Goal: Transaction & Acquisition: Purchase product/service

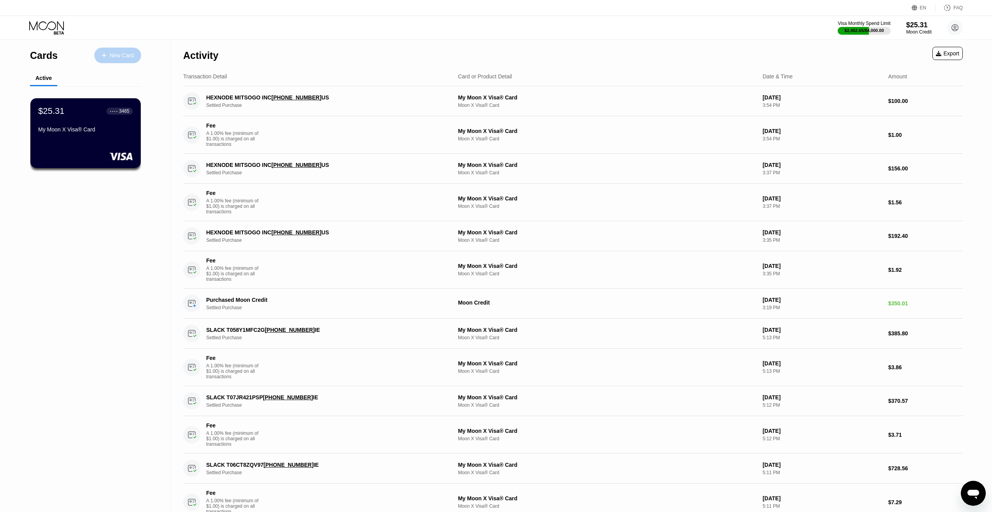
click at [122, 54] on div "New Card" at bounding box center [121, 55] width 24 height 7
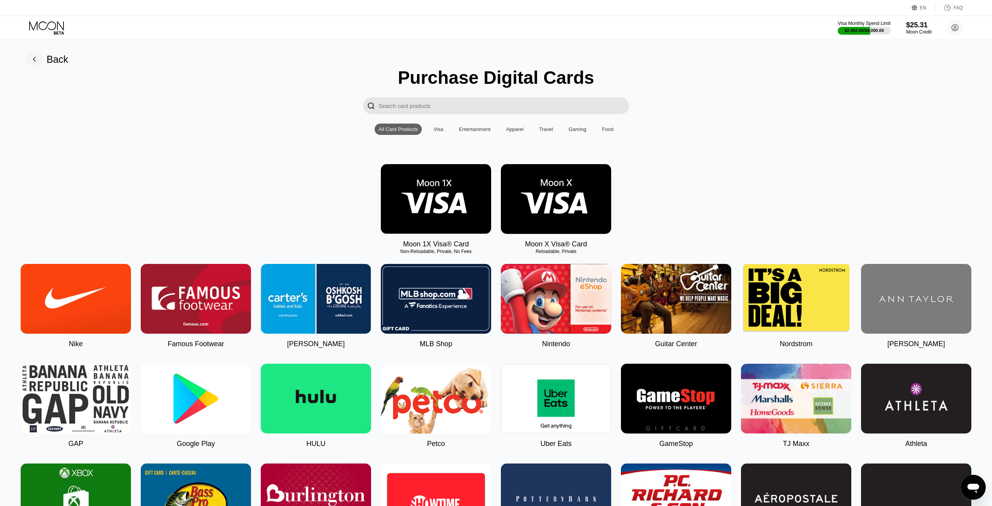
click at [55, 32] on icon at bounding box center [47, 28] width 36 height 14
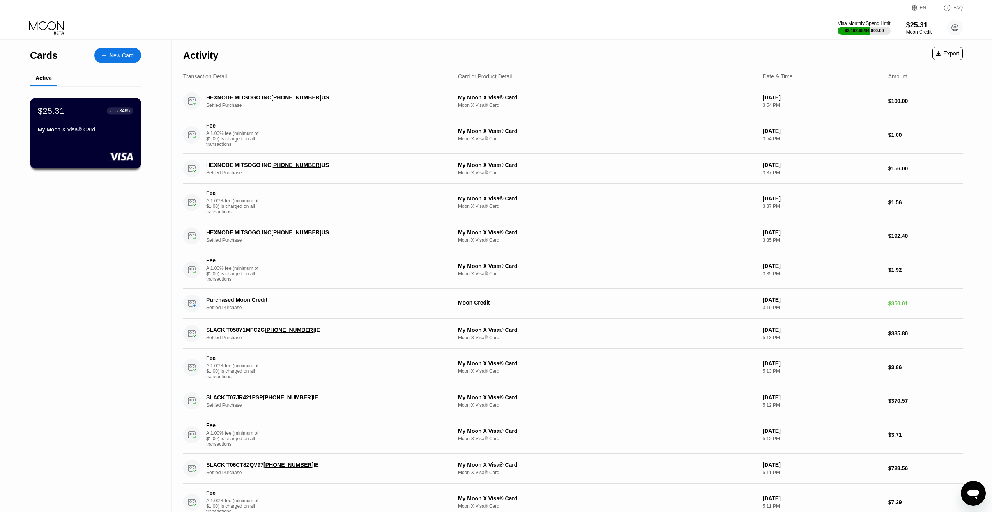
click at [121, 122] on div "$25.31 ● ● ● ● 3465 My Moon X Visa® Card" at bounding box center [85, 121] width 95 height 30
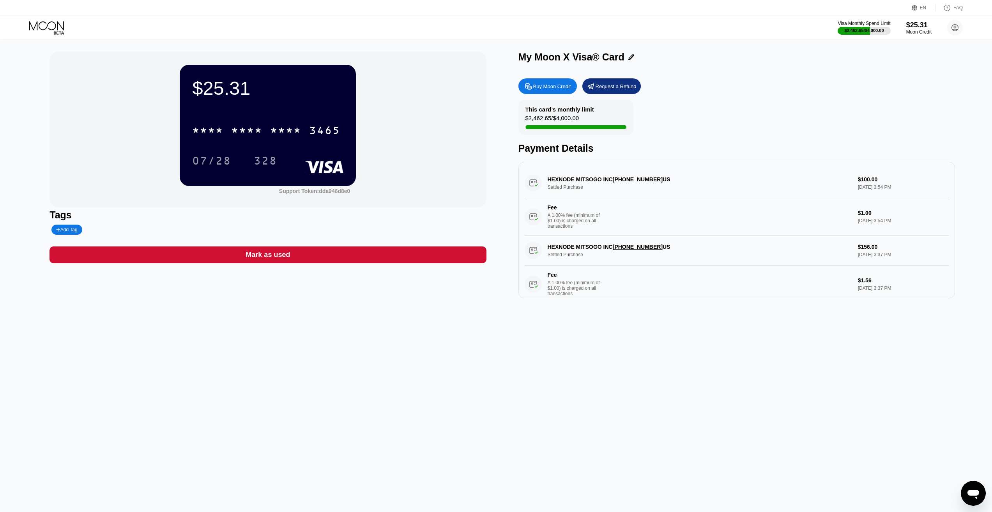
click at [533, 87] on div "Buy Moon Credit" at bounding box center [552, 86] width 38 height 7
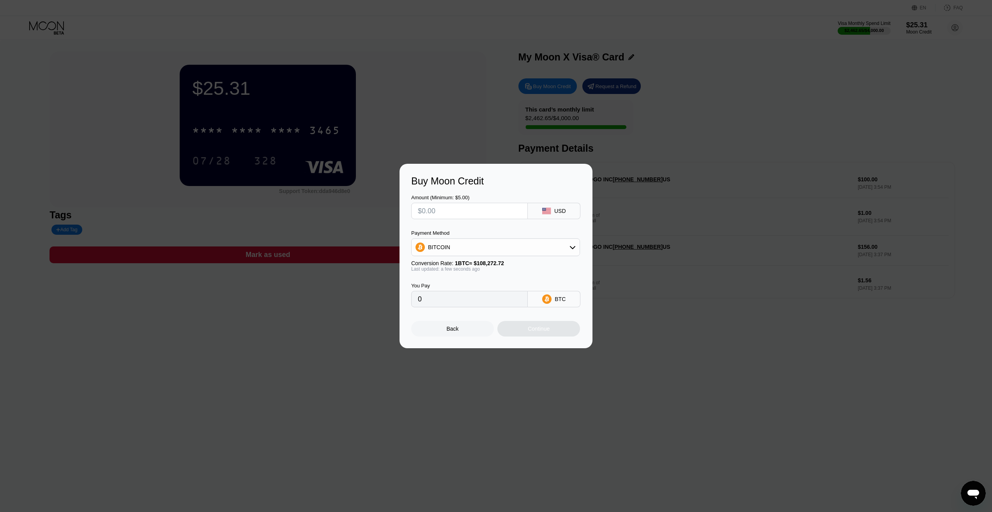
click at [479, 212] on input "text" at bounding box center [469, 211] width 103 height 16
type input "$2"
type input "0.00001848"
type input "$220"
type input "0.00203191"
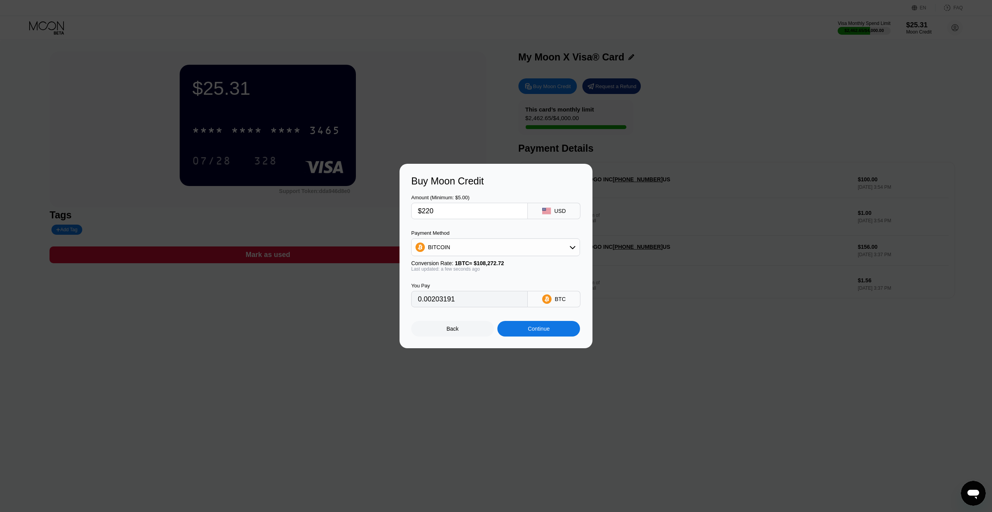
type input "$220"
click at [435, 247] on div "BITCOIN" at bounding box center [439, 247] width 22 height 6
click at [441, 283] on span "USDT on TRON" at bounding box center [449, 285] width 39 height 6
type input "222.22"
click at [445, 278] on div "You Pay 222.22 USDT TRC-20" at bounding box center [495, 289] width 169 height 35
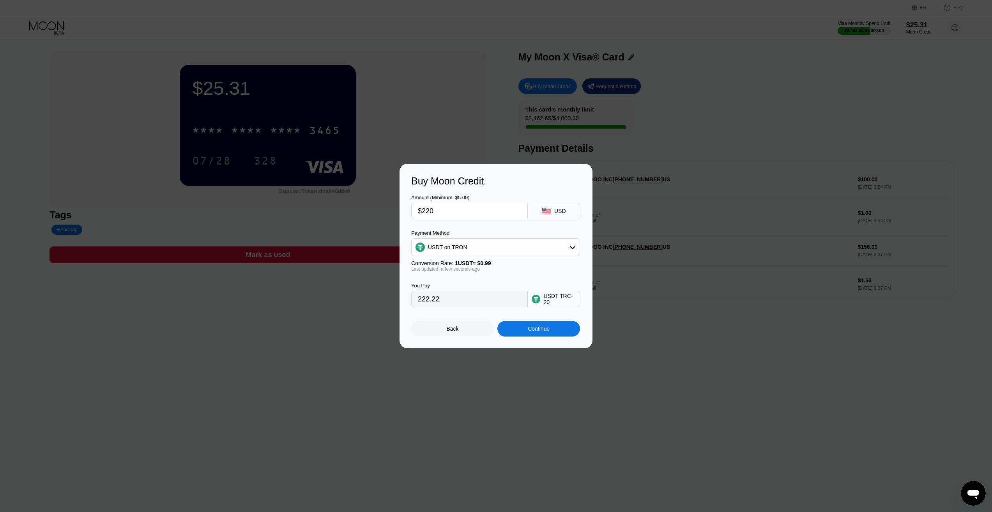
click at [536, 332] on div "Continue" at bounding box center [539, 328] width 22 height 6
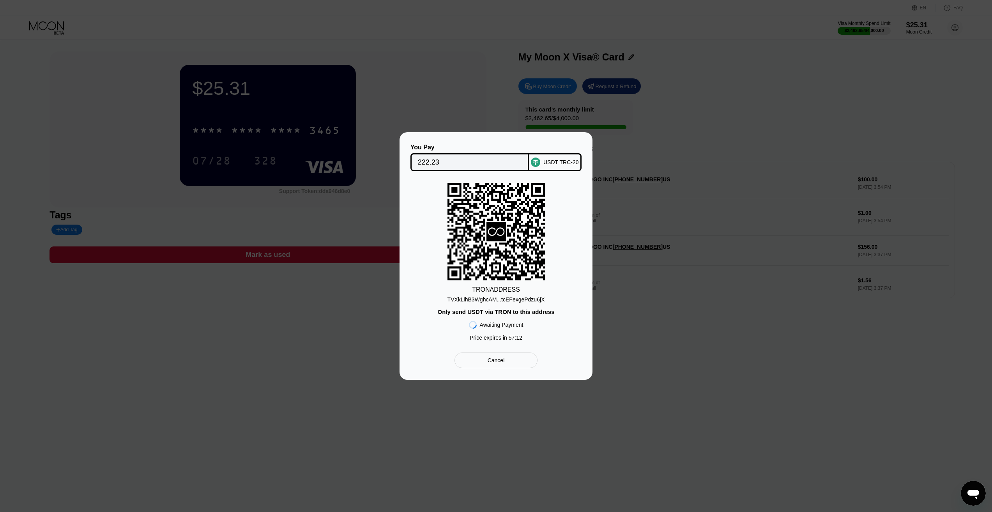
click at [539, 300] on div "TVXkLihB3WghcAM...tcEFexgePdzu6jX" at bounding box center [495, 299] width 97 height 6
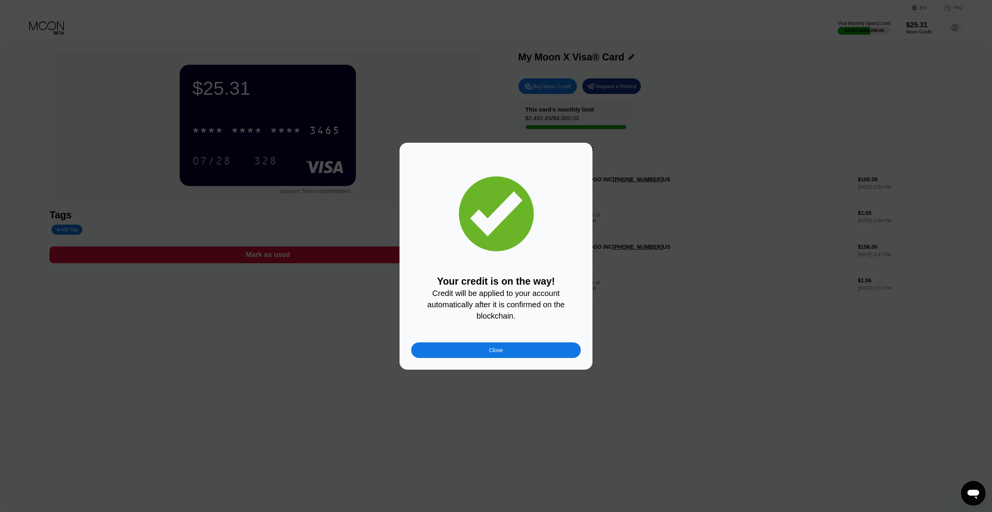
click at [486, 354] on div "Close" at bounding box center [495, 350] width 169 height 16
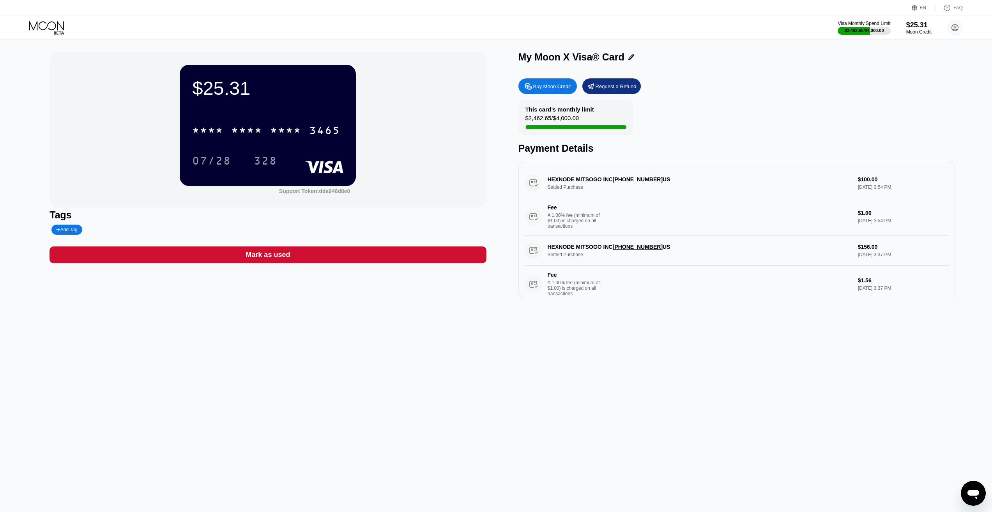
click at [263, 109] on div "$25.31 * * * * * * * * * * * * 3465 07/28 328" at bounding box center [268, 125] width 176 height 121
click at [225, 99] on div "$25.31" at bounding box center [267, 88] width 151 height 22
click at [241, 137] on div "* * * *" at bounding box center [246, 131] width 31 height 12
click at [392, 388] on div "$25.31 * * * * * * * * * * * * 3465 07/28 328 Support Token: dda946d8e0 Tags Ad…" at bounding box center [496, 276] width 992 height 472
click at [925, 27] on div "$25.31" at bounding box center [918, 25] width 26 height 8
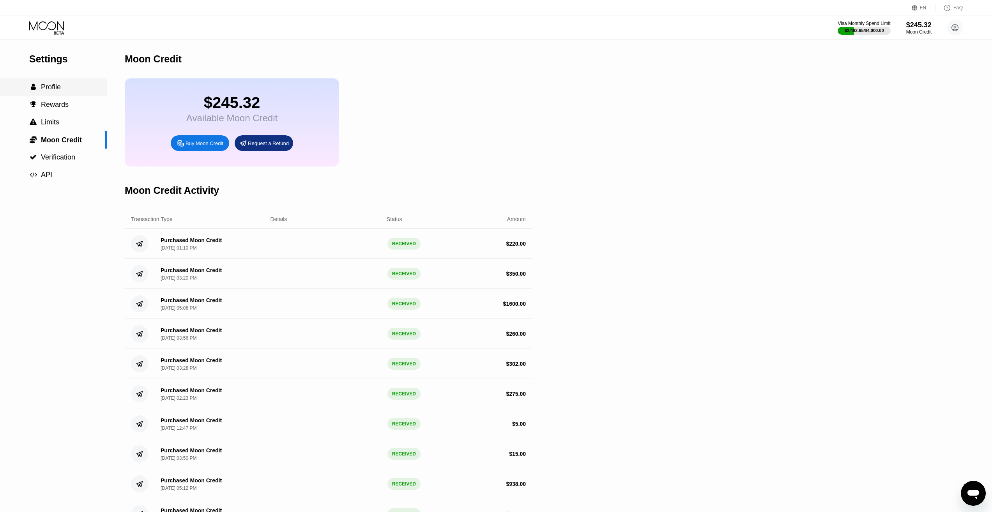
click at [42, 95] on div " Profile" at bounding box center [53, 87] width 107 height 18
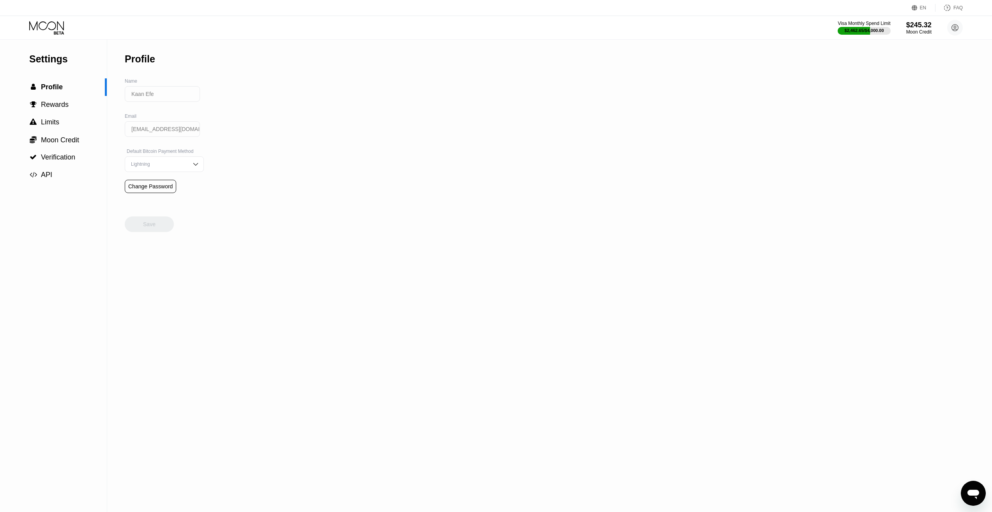
click at [176, 171] on div "Lightning" at bounding box center [164, 164] width 79 height 16
click at [168, 108] on div "Kaan Efe" at bounding box center [162, 97] width 75 height 23
click at [243, 123] on div "Settings  Profile  Rewards  Limits  Moon Credit  Verification  API Profil…" at bounding box center [496, 276] width 992 height 472
click at [502, 144] on div "Settings  Profile  Rewards  Limits  Moon Credit  Verification  API Profil…" at bounding box center [496, 276] width 992 height 472
click at [49, 24] on icon at bounding box center [47, 28] width 36 height 14
